Goal: Task Accomplishment & Management: Manage account settings

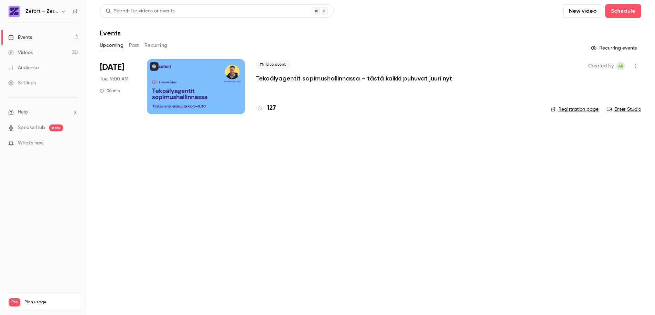
click at [170, 89] on div at bounding box center [196, 86] width 98 height 55
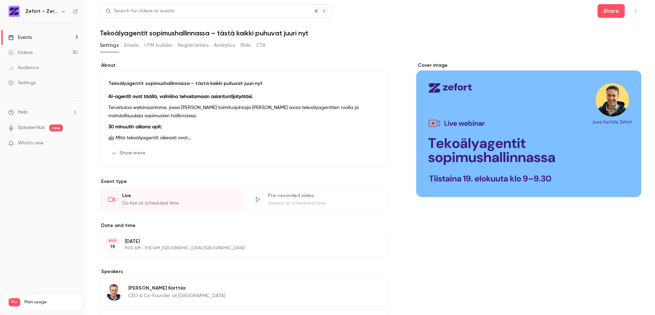
click at [130, 47] on button "Emails" at bounding box center [131, 45] width 14 height 11
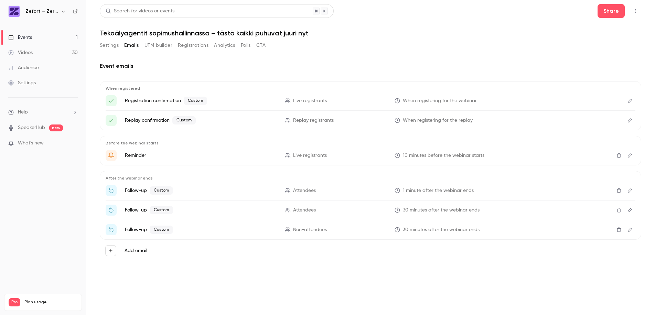
click at [629, 192] on icon "Edit" at bounding box center [630, 190] width 6 height 5
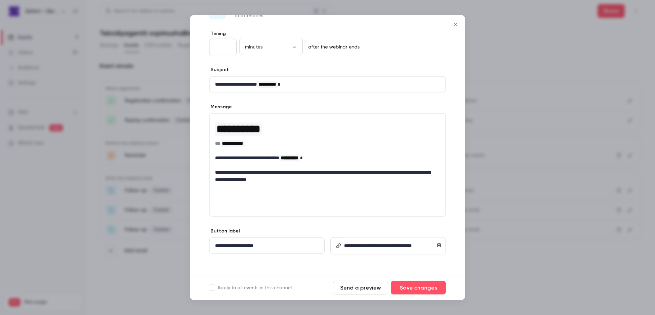
scroll to position [30, 0]
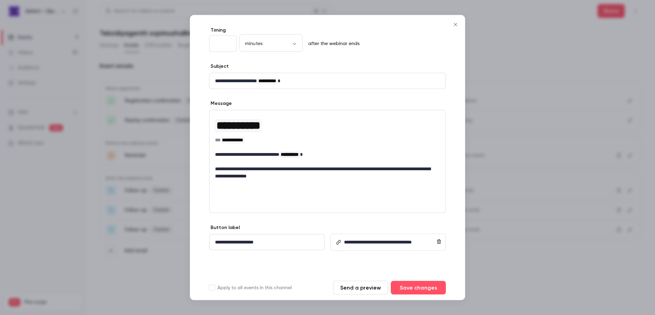
click at [372, 290] on button "Send a preview" at bounding box center [360, 288] width 55 height 14
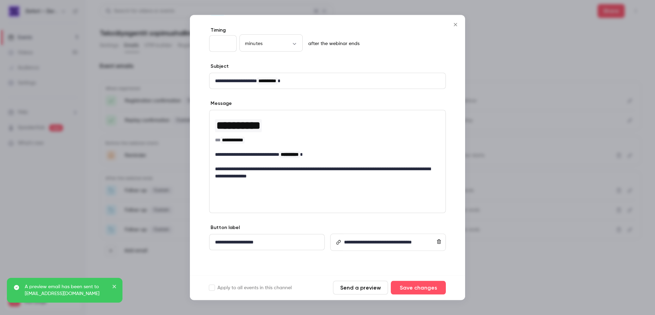
click at [457, 25] on icon "Close" at bounding box center [455, 25] width 8 height 6
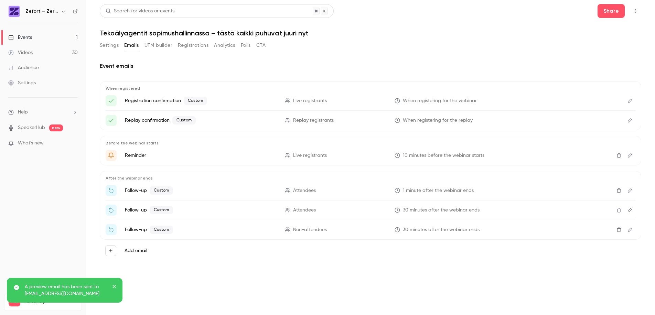
click at [629, 209] on icon "Edit" at bounding box center [630, 210] width 6 height 5
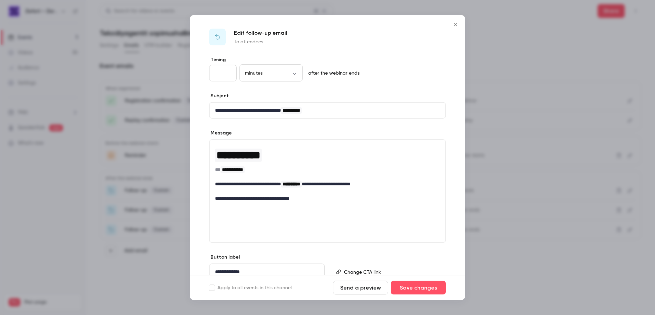
click at [455, 25] on icon "Close" at bounding box center [455, 24] width 3 height 3
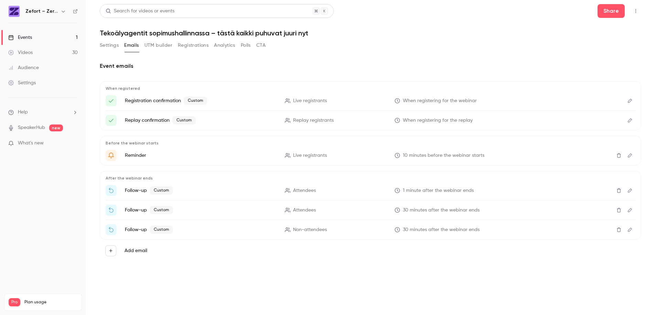
click at [628, 230] on icon "Edit" at bounding box center [630, 230] width 4 height 4
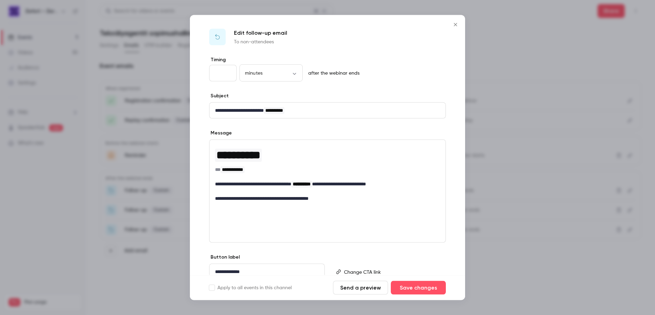
click at [455, 24] on icon "Close" at bounding box center [455, 24] width 3 height 3
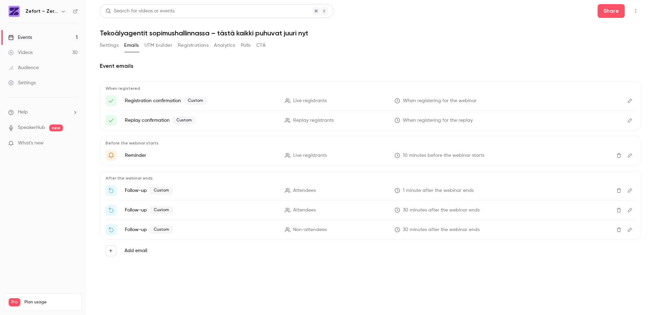
click at [458, 20] on header "Search for videos or events Share Tekoälyagentit sopimushallinnassa – tästä kai…" at bounding box center [370, 20] width 541 height 33
click at [39, 37] on link "Events 1" at bounding box center [43, 37] width 86 height 15
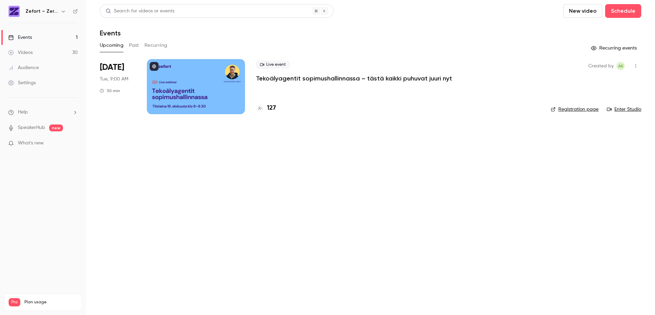
click at [214, 77] on div at bounding box center [196, 86] width 98 height 55
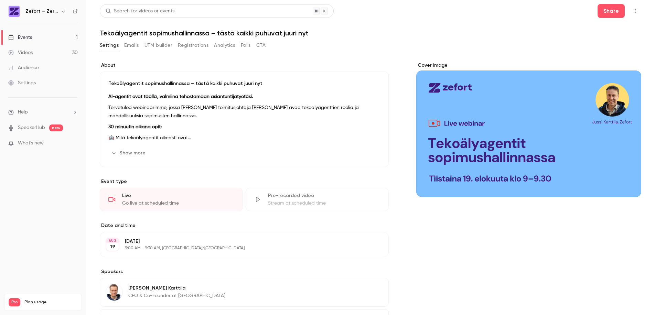
click at [130, 46] on button "Emails" at bounding box center [131, 45] width 14 height 11
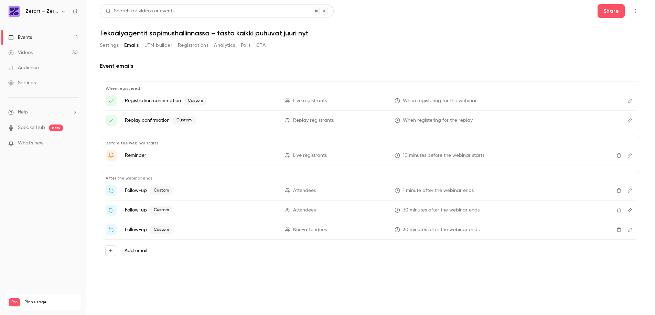
click at [630, 192] on icon "Edit" at bounding box center [630, 190] width 6 height 5
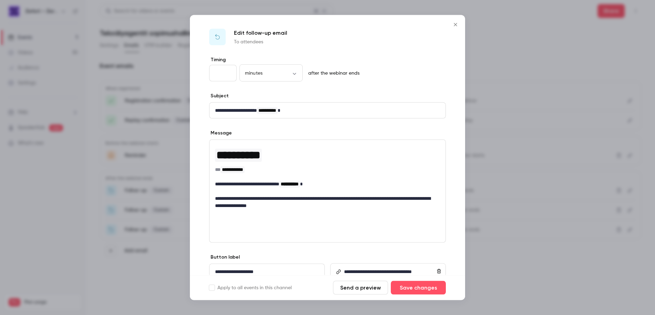
click at [292, 182] on p "**********" at bounding box center [325, 184] width 220 height 7
click at [424, 293] on button "Save changes" at bounding box center [418, 288] width 55 height 14
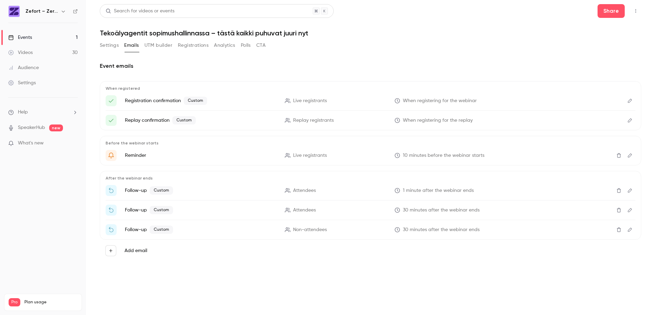
click at [26, 36] on div "Events" at bounding box center [20, 37] width 24 height 7
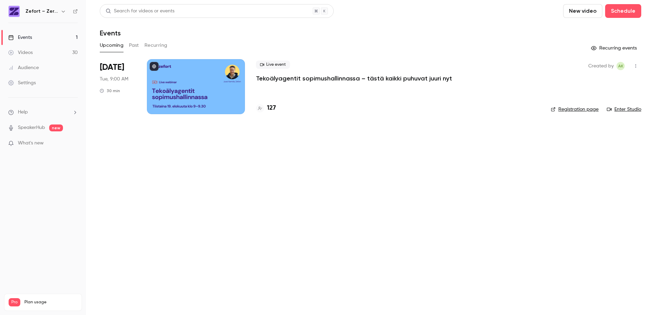
click at [216, 85] on div at bounding box center [196, 86] width 98 height 55
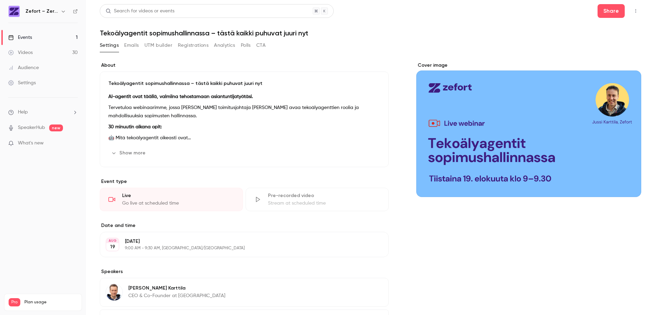
click at [633, 10] on icon "button" at bounding box center [636, 11] width 6 height 5
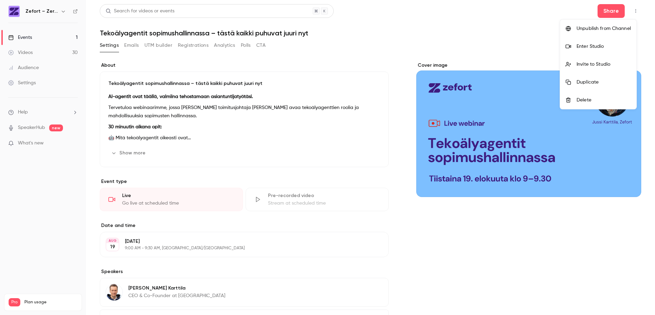
click at [589, 43] on div "Enter Studio" at bounding box center [603, 46] width 54 height 7
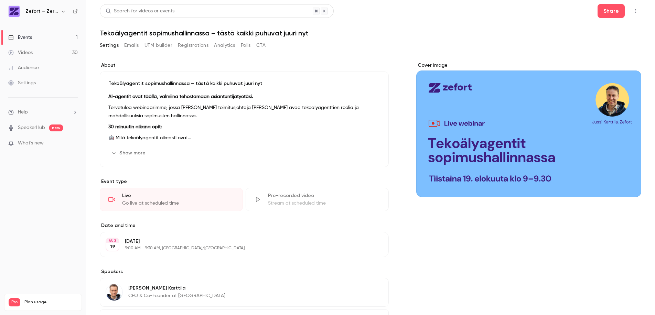
click at [213, 33] on h1 "Tekoälyagentit sopimushallinnassa – tästä kaikki puhuvat juuri nyt" at bounding box center [370, 33] width 541 height 8
copy div "Tekoälyagentit sopimushallinnassa – tästä kaikki puhuvat juuri nyt Settings Ema…"
